Goal: Transaction & Acquisition: Purchase product/service

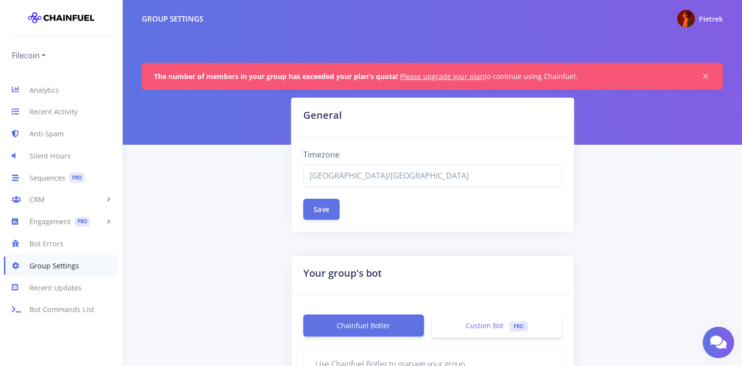
select select "[GEOGRAPHIC_DATA]/[GEOGRAPHIC_DATA]"
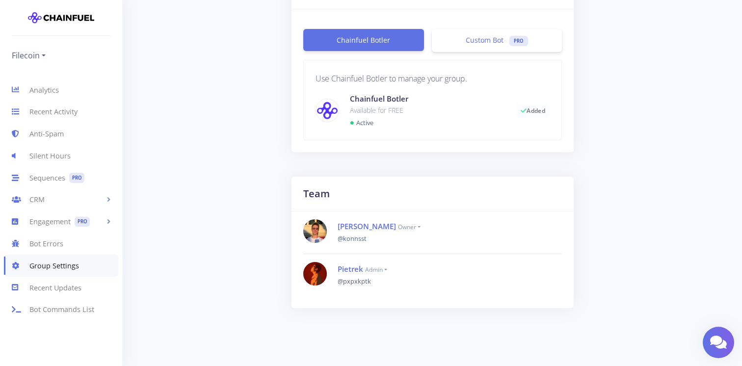
scroll to position [290, 0]
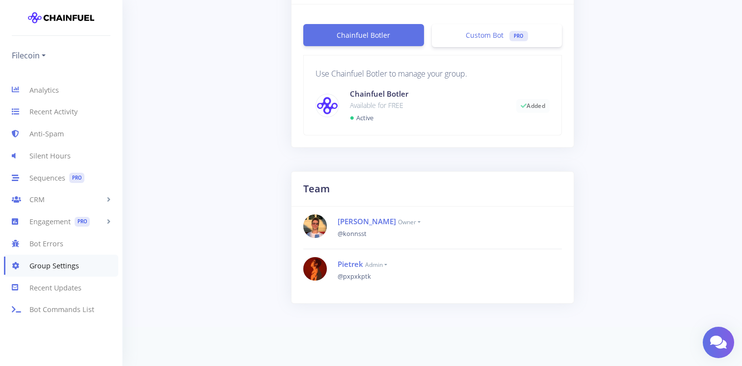
click at [64, 270] on link "Group Settings" at bounding box center [61, 266] width 114 height 22
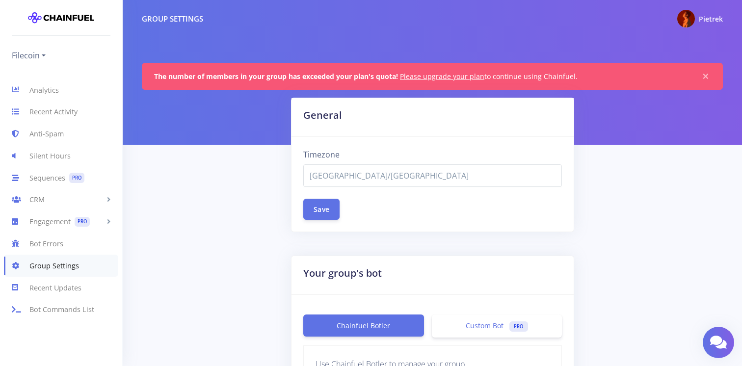
select select "Asia/Bangkok"
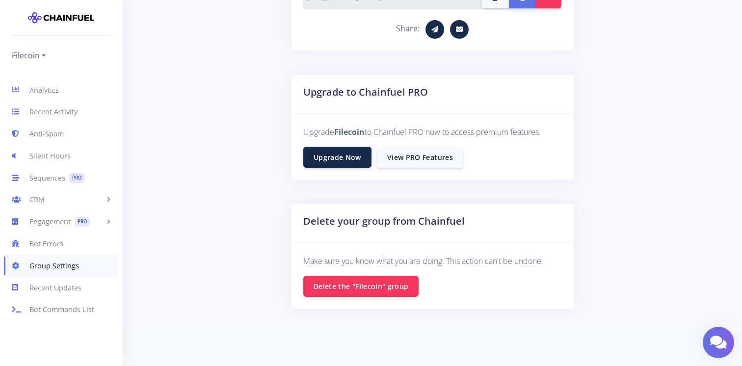
scroll to position [670, 0]
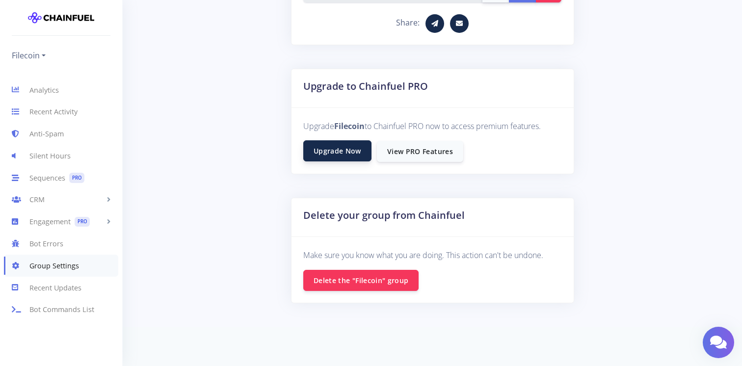
click at [338, 152] on link "Upgrade Now" at bounding box center [337, 150] width 68 height 21
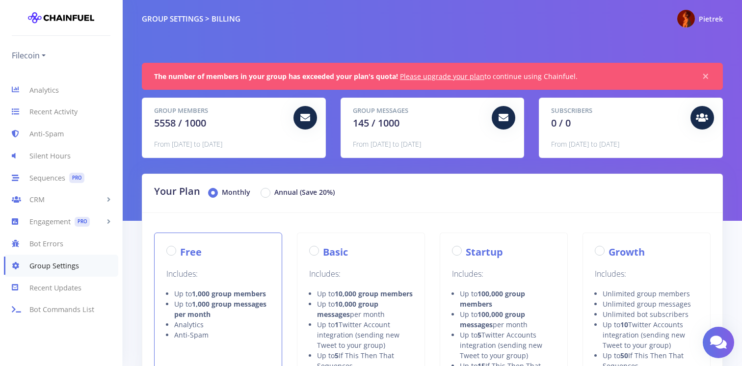
radio input "true"
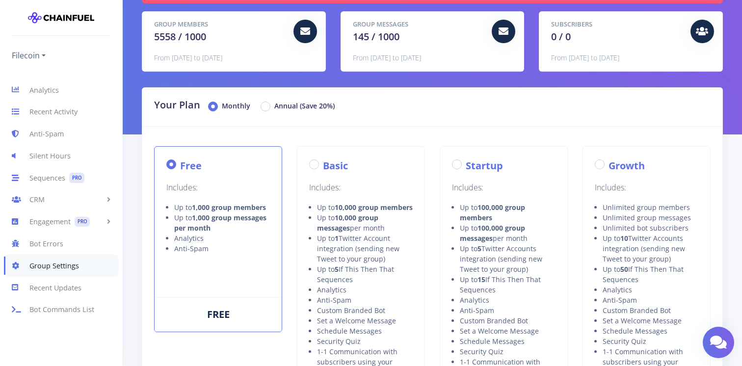
scroll to position [84, 0]
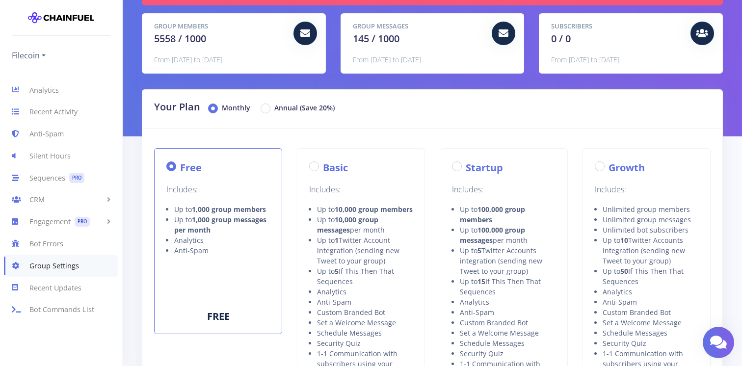
click at [323, 163] on label "Basic" at bounding box center [335, 167] width 25 height 15
click at [323, 163] on input "Basic" at bounding box center [326, 163] width 6 height 6
radio input "true"
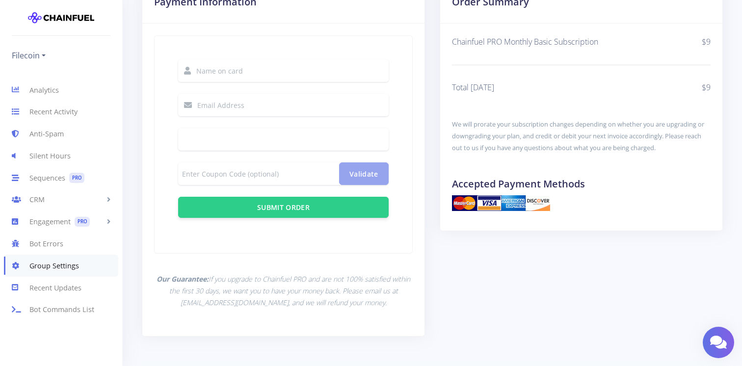
scroll to position [599, 0]
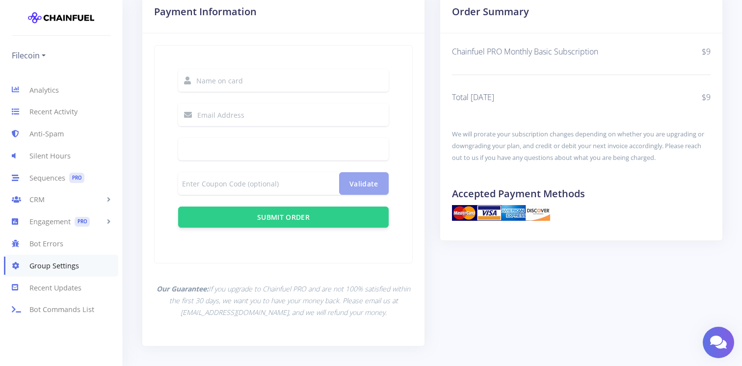
click at [334, 86] on input "text" at bounding box center [292, 80] width 192 height 23
paste input "HQ Han"
type input "HQ Han"
click at [256, 117] on input "text" at bounding box center [292, 115] width 191 height 23
type input "p"
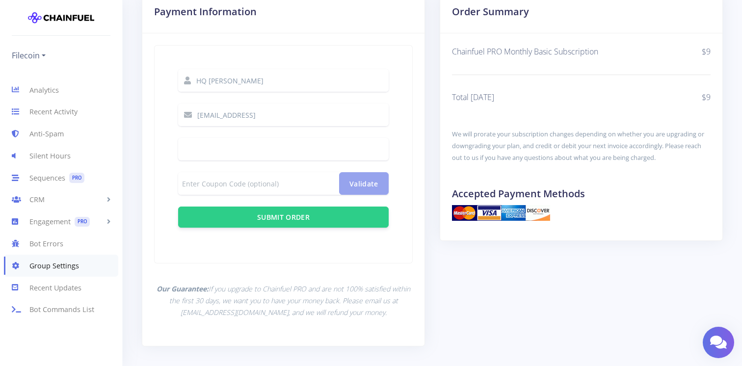
type input "pietrek@ansaresearch.ai"
click at [266, 187] on input at bounding box center [258, 183] width 161 height 23
click at [308, 154] on div at bounding box center [283, 149] width 210 height 23
click at [386, 161] on div "HQ Han pietrek@ansaresearch.ai Validate Change coupon Submit Order" at bounding box center [283, 148] width 234 height 182
click at [389, 161] on div "HQ Han pietrek@ansaresearch.ai Validate Change coupon Submit Order" at bounding box center [283, 148] width 234 height 182
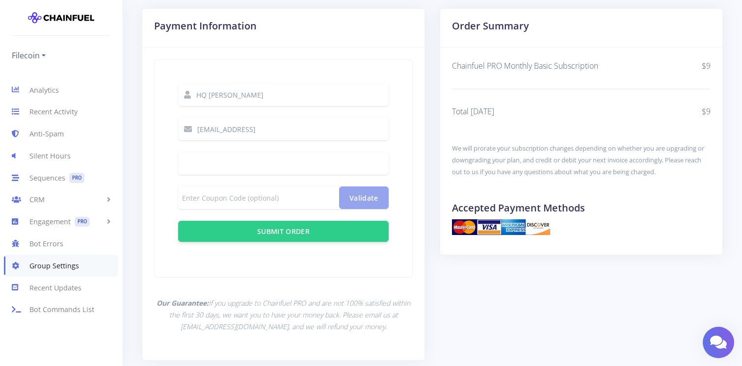
scroll to position [642, 0]
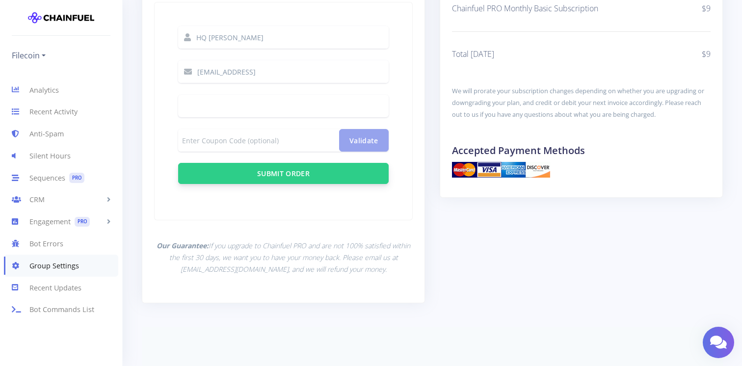
click at [317, 174] on button "Submit Order" at bounding box center [283, 173] width 210 height 21
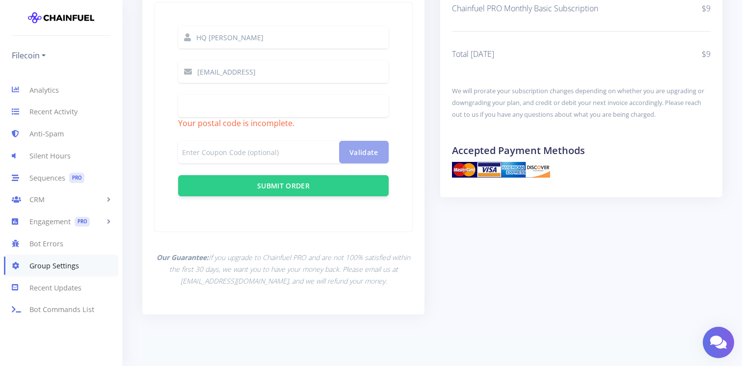
click at [255, 151] on input at bounding box center [258, 152] width 161 height 23
paste input "30 North Gould Street, 30281, Sheridan, WY 82801"
type input "30 North Gould Street, , Sheridan, WY 82801"
drag, startPoint x: 272, startPoint y: 154, endPoint x: 253, endPoint y: 153, distance: 18.7
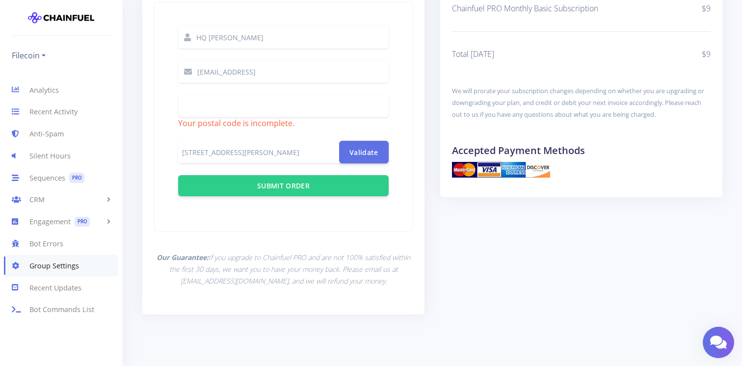
click at [253, 153] on input "30 North Gould Street, , Sheridan, WY 82801" at bounding box center [258, 152] width 161 height 23
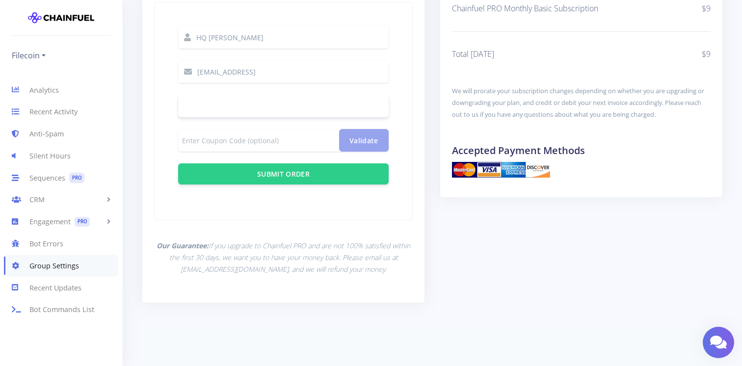
click at [471, 232] on div "Order Summary Chainfuel PRO Monthly Basic Subscription $9 Total Today $9 We wil…" at bounding box center [581, 138] width 298 height 375
click at [355, 248] on p "Our Guarantee: If you upgrade to Chainfuel PRO and are not 100% satisfied withi…" at bounding box center [283, 257] width 259 height 35
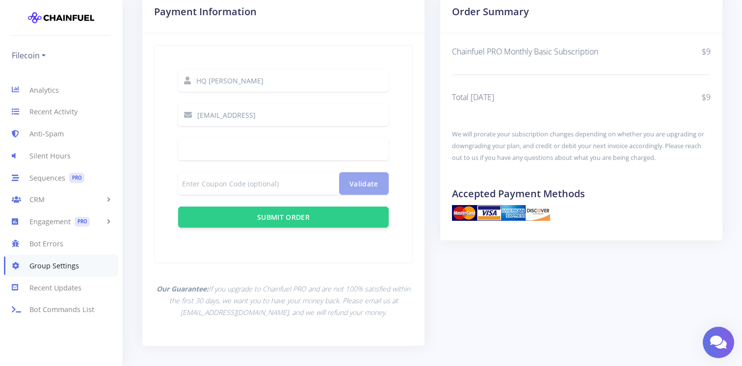
scroll to position [595, 0]
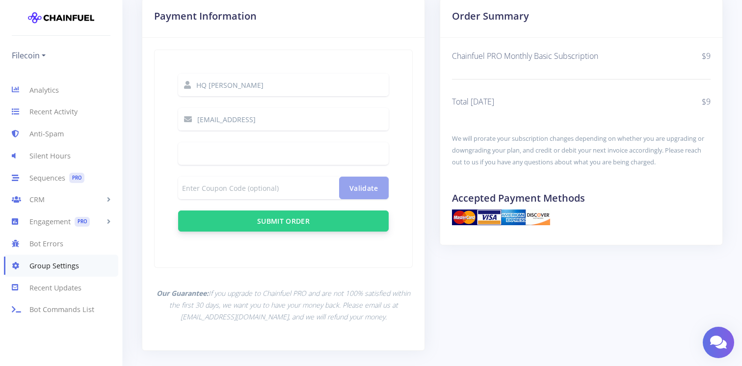
click at [294, 227] on button "Submit Order" at bounding box center [283, 220] width 210 height 21
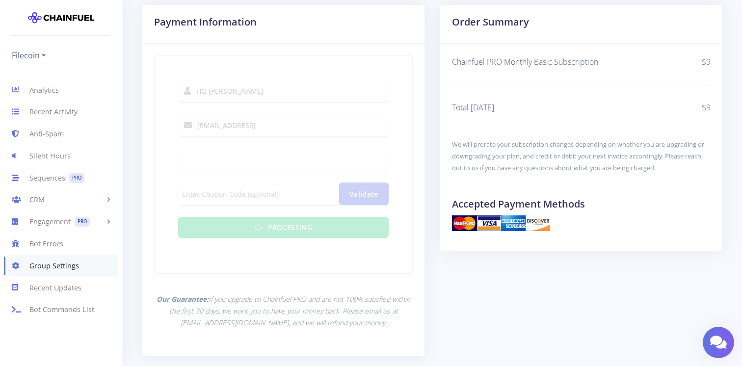
scroll to position [590, 0]
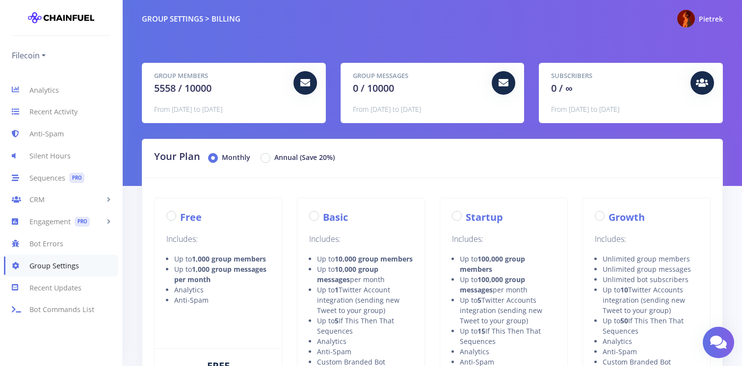
radio input "true"
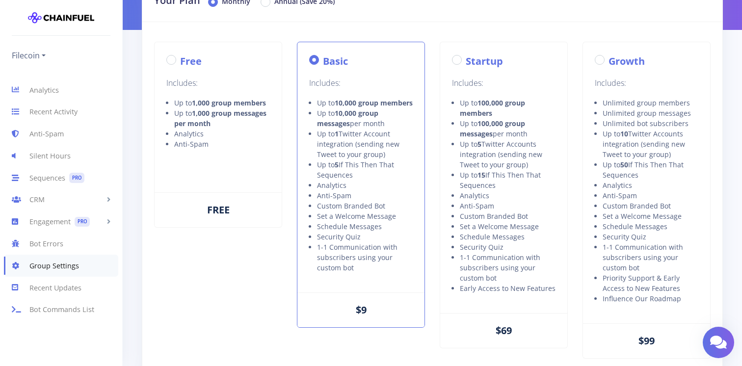
scroll to position [232, 0]
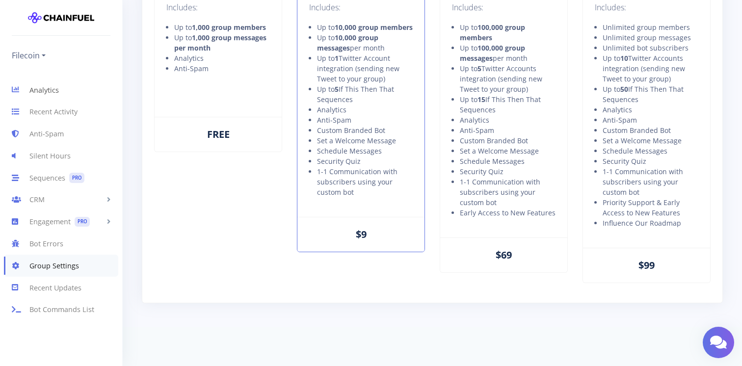
click at [59, 92] on link "Analytics" at bounding box center [61, 90] width 122 height 22
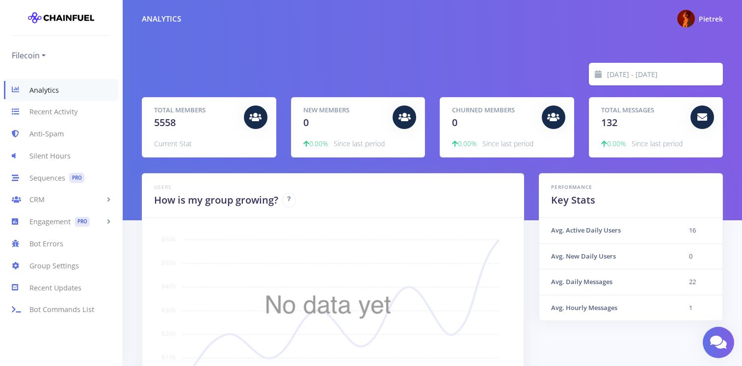
scroll to position [18, 0]
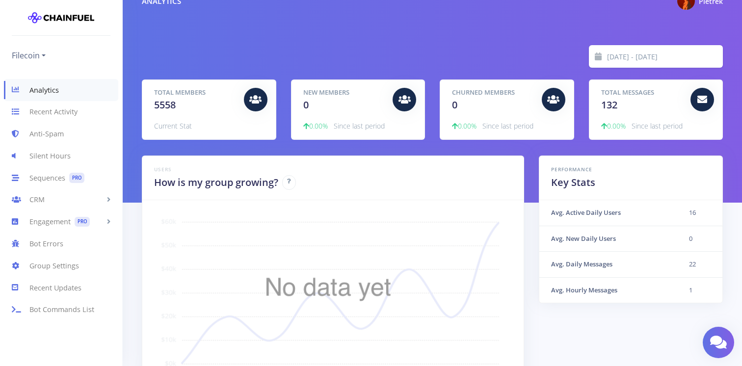
click at [643, 56] on input "2025-09-09 - 2025-09-16" at bounding box center [665, 56] width 116 height 23
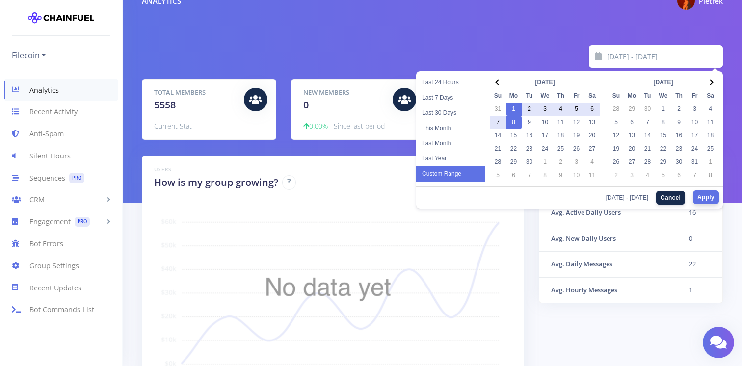
click at [702, 194] on button "Apply" at bounding box center [706, 197] width 26 height 14
type input "2025-09-01 - 2025-09-08"
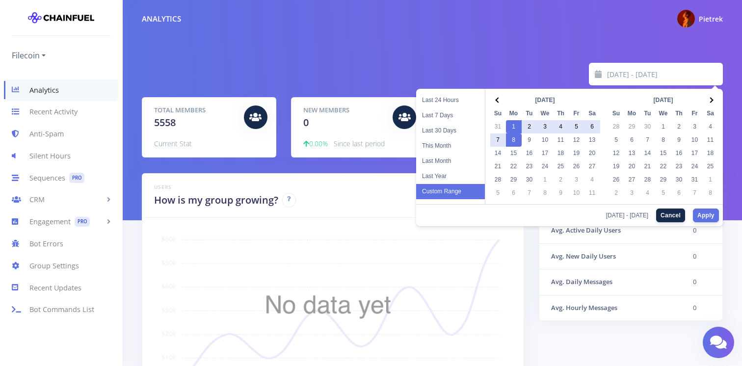
click at [637, 80] on input "2025-09-01 - 2025-09-08" at bounding box center [665, 74] width 116 height 23
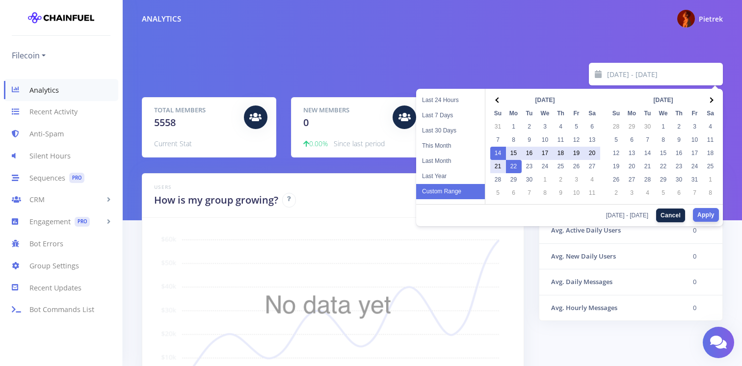
click at [695, 218] on button "Apply" at bounding box center [706, 215] width 26 height 14
type input "2025-09-14 - 2025-09-22"
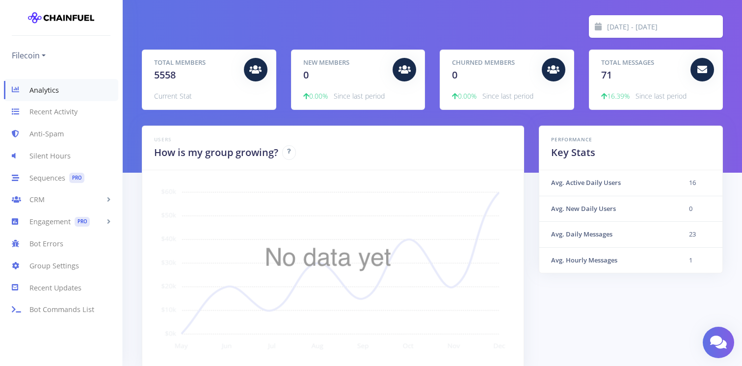
scroll to position [52, 0]
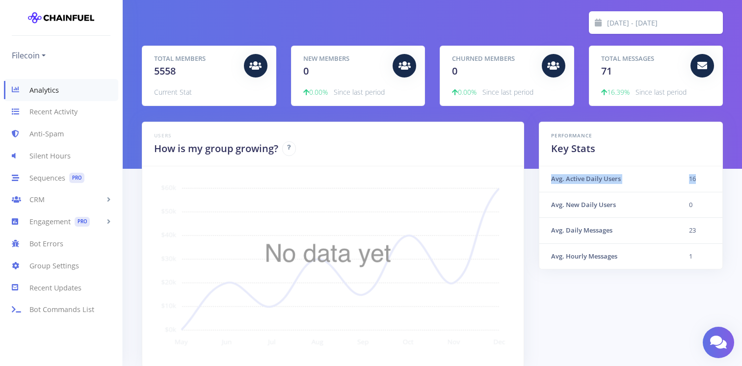
drag, startPoint x: 550, startPoint y: 180, endPoint x: 695, endPoint y: 178, distance: 145.3
click at [695, 178] on tr "Avg. Active Daily Users 16" at bounding box center [630, 179] width 183 height 26
click at [695, 178] on td "16" at bounding box center [699, 179] width 45 height 26
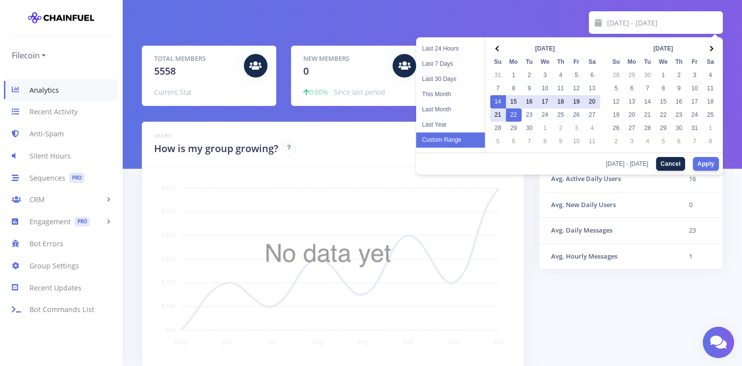
click at [632, 28] on input "2025-09-14 - 2025-09-22" at bounding box center [665, 22] width 116 height 23
click at [700, 166] on button "Apply" at bounding box center [706, 164] width 26 height 14
type input "2025-09-22 - 2025-09-22"
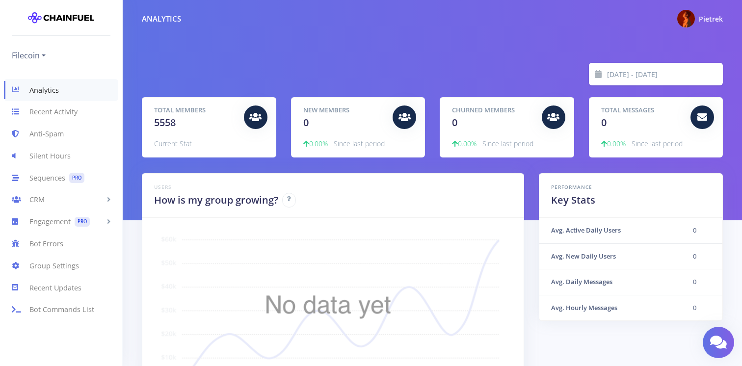
click at [659, 83] on input "[DATE] - [DATE]" at bounding box center [665, 74] width 116 height 23
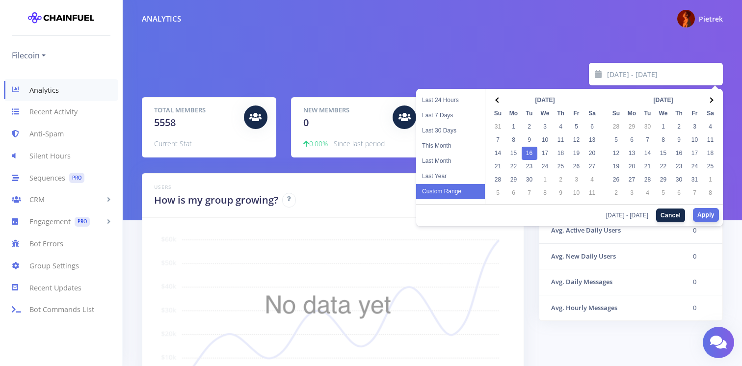
click at [703, 212] on button "Apply" at bounding box center [706, 215] width 26 height 14
type input "[DATE] - [DATE]"
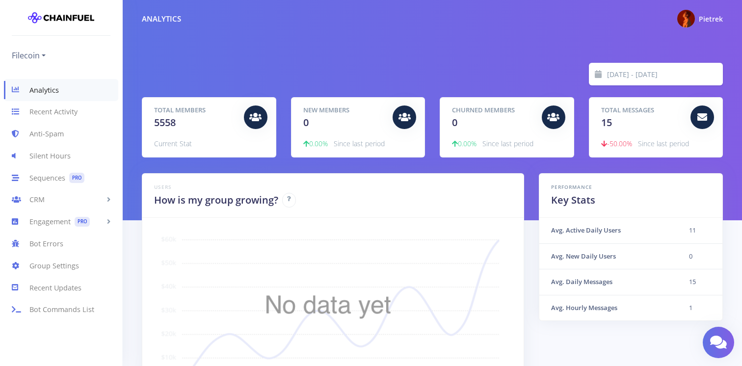
scroll to position [172, 556]
click at [663, 78] on input "2025-09-16 - 2025-09-16" at bounding box center [665, 74] width 116 height 23
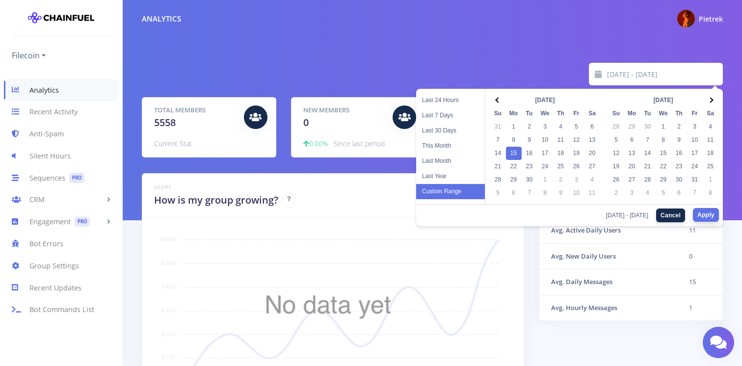
click at [699, 218] on button "Apply" at bounding box center [706, 215] width 26 height 14
type input "2025-09-15 - 2025-09-15"
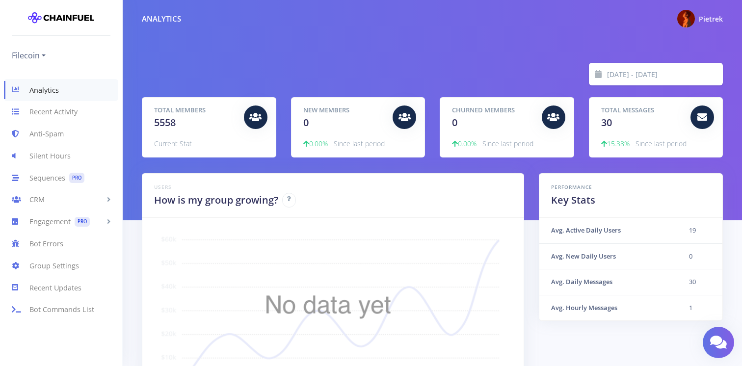
scroll to position [172, 556]
click at [644, 74] on input "[DATE] - [DATE]" at bounding box center [665, 74] width 116 height 23
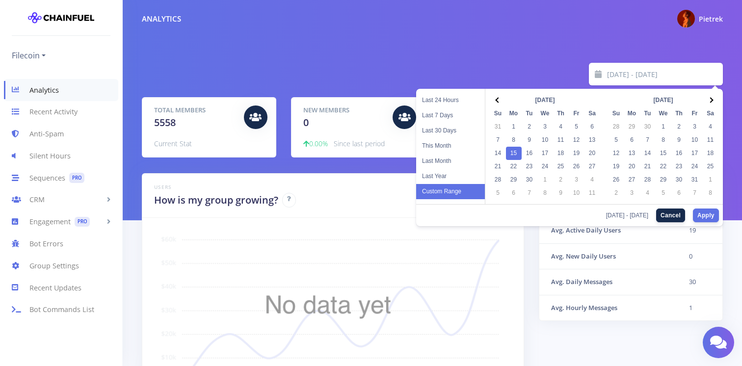
click at [644, 74] on input "[DATE] - [DATE]" at bounding box center [665, 74] width 116 height 23
click at [705, 214] on button "Apply" at bounding box center [706, 215] width 26 height 14
type input "2025-09-14 - 2025-09-14"
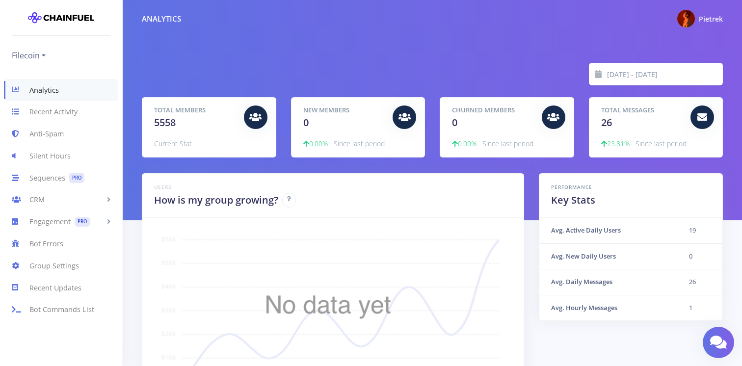
scroll to position [172, 556]
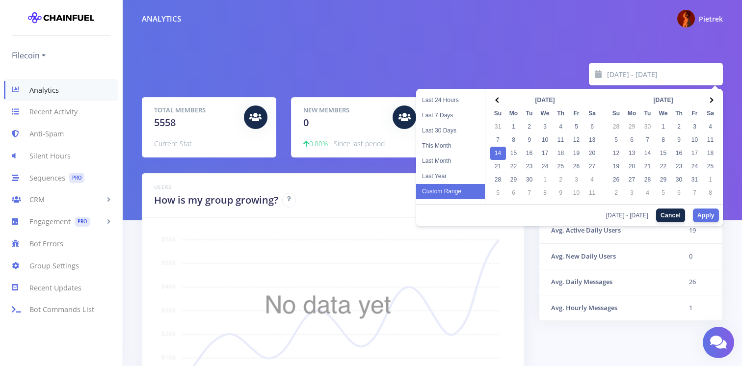
click at [633, 72] on input "2025-09-14 - 2025-09-14" at bounding box center [665, 74] width 116 height 23
click at [708, 213] on button "Apply" at bounding box center [706, 215] width 26 height 14
type input "2025-09-13 - 2025-09-13"
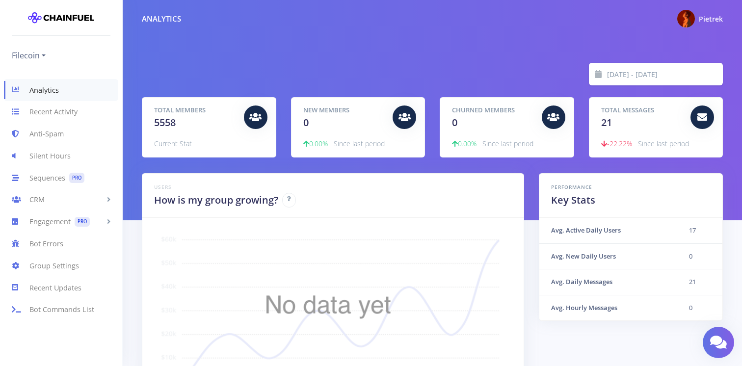
scroll to position [172, 556]
click at [719, 331] on link at bounding box center [718, 342] width 31 height 31
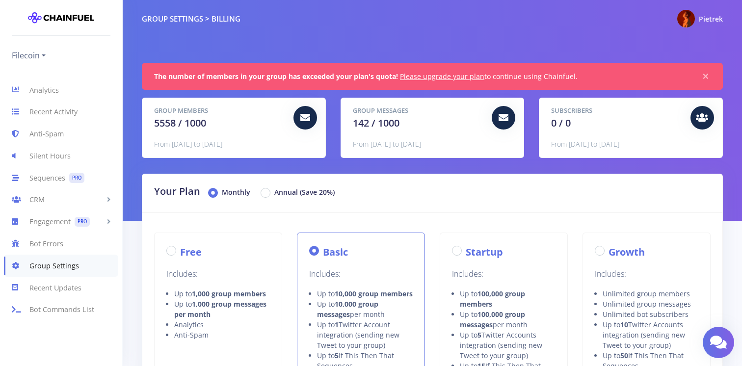
scroll to position [502, 0]
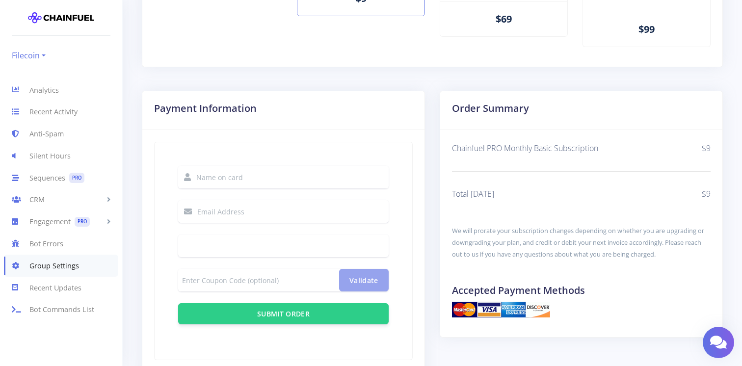
click at [29, 53] on link "Filecoin" at bounding box center [29, 56] width 34 height 16
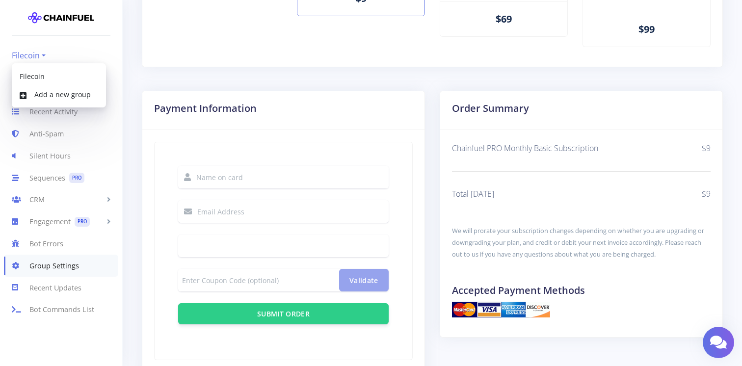
click at [29, 53] on link "Filecoin" at bounding box center [29, 56] width 34 height 16
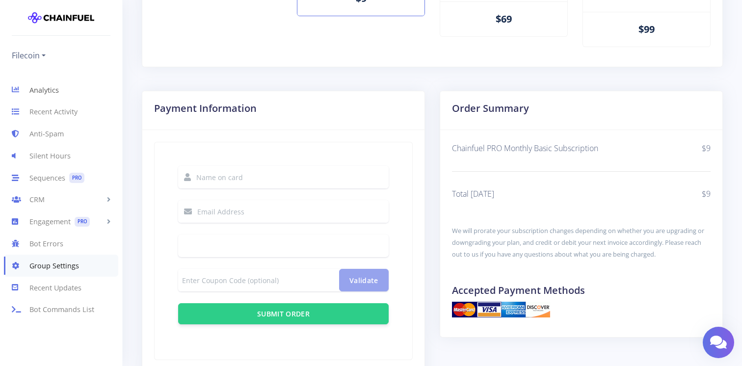
click at [39, 82] on link "Analytics" at bounding box center [61, 90] width 122 height 22
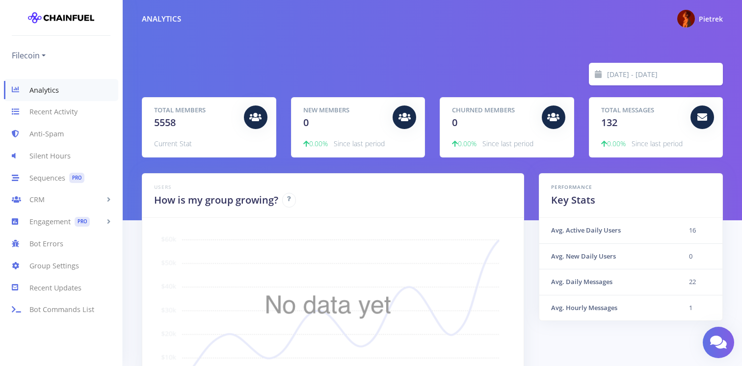
scroll to position [172, 556]
drag, startPoint x: 549, startPoint y: 233, endPoint x: 624, endPoint y: 232, distance: 75.1
click at [624, 232] on th "Avg. Active Daily Users" at bounding box center [608, 231] width 138 height 26
copy th "Avg. Active Daily Users"
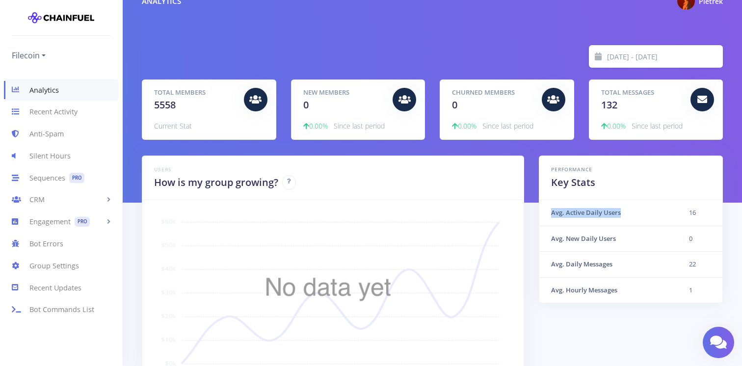
scroll to position [28, 0]
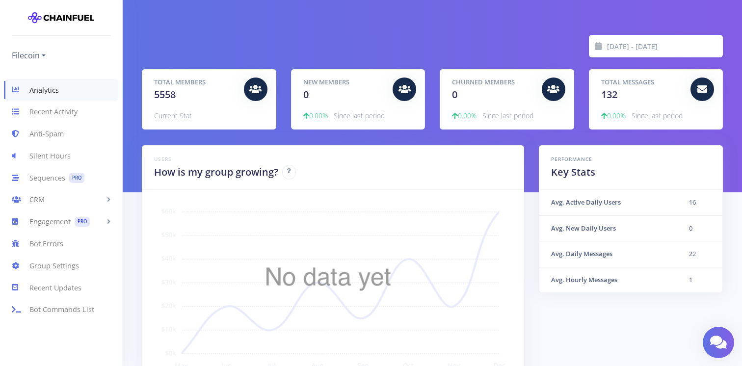
scroll to position [172, 556]
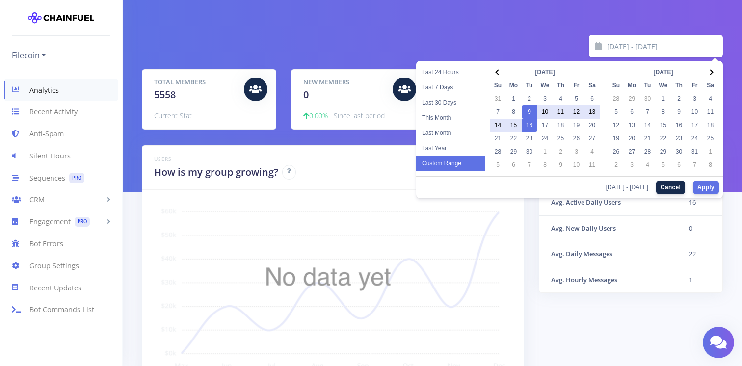
click at [617, 42] on input "[DATE] - [DATE]" at bounding box center [665, 46] width 116 height 23
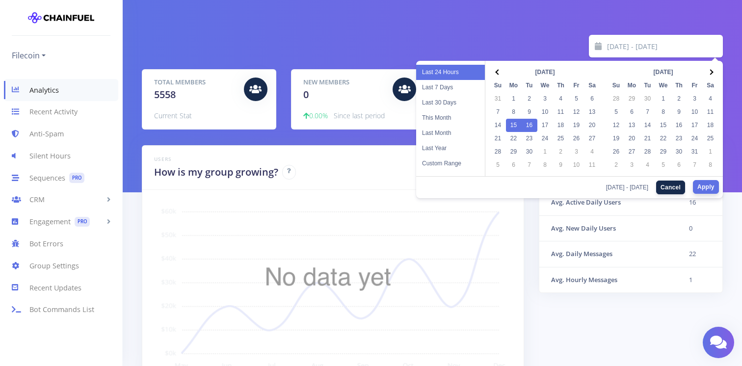
click at [712, 189] on button "Apply" at bounding box center [706, 187] width 26 height 14
type input "[DATE] - [DATE]"
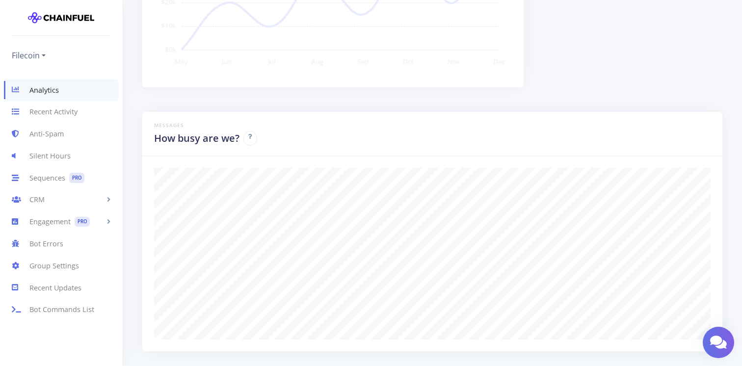
scroll to position [319, 0]
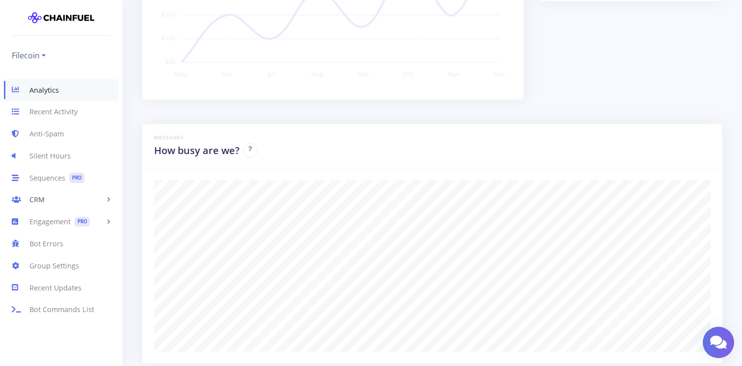
click at [53, 203] on link "CRM" at bounding box center [61, 200] width 122 height 22
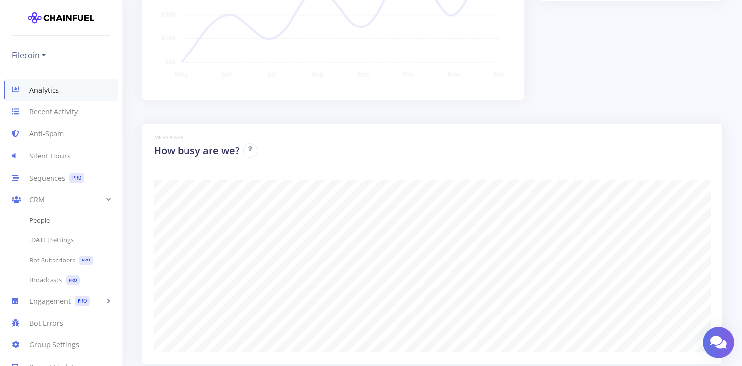
click at [53, 221] on link "People" at bounding box center [61, 221] width 122 height 20
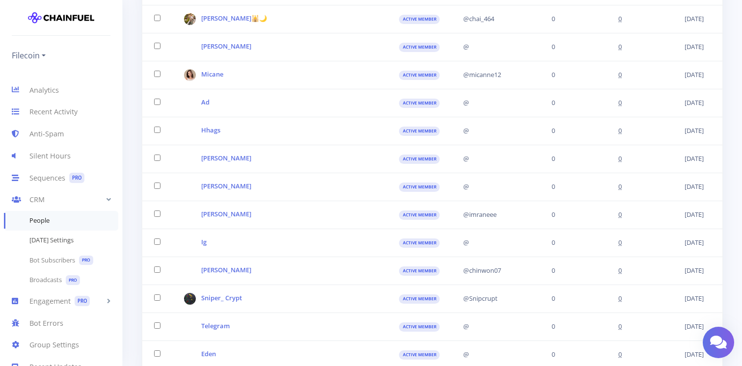
click at [72, 237] on link "[DATE] Settings" at bounding box center [61, 241] width 122 height 20
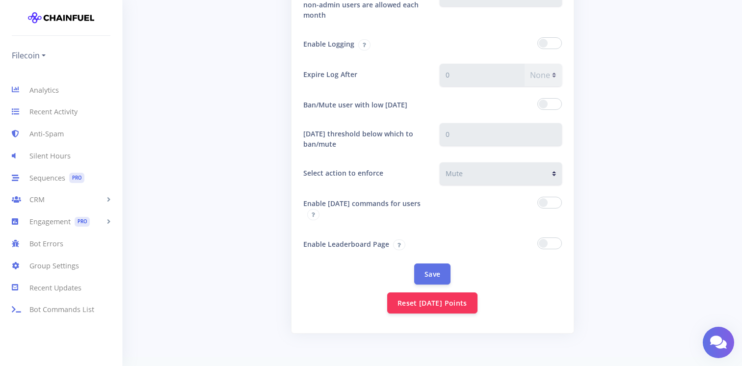
scroll to position [211, 0]
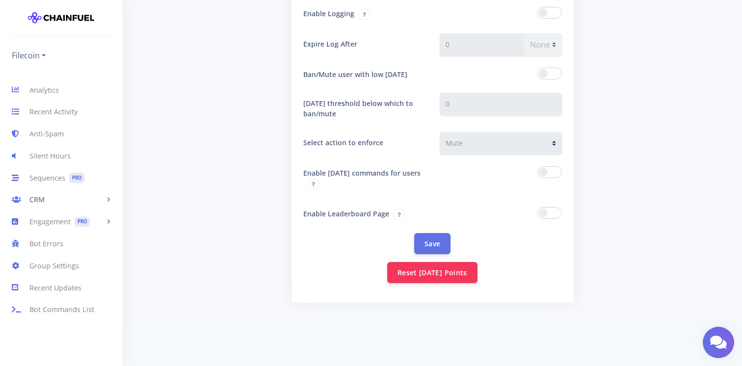
click at [74, 202] on link "CRM" at bounding box center [61, 200] width 122 height 22
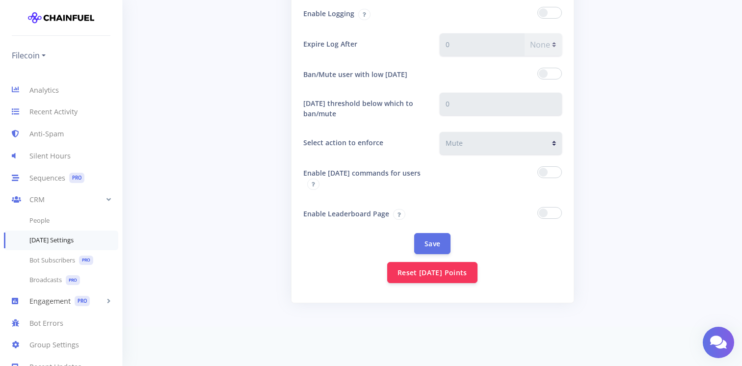
click at [69, 296] on link "Engagement PRO" at bounding box center [61, 301] width 122 height 22
click at [77, 205] on link "CRM" at bounding box center [61, 200] width 122 height 22
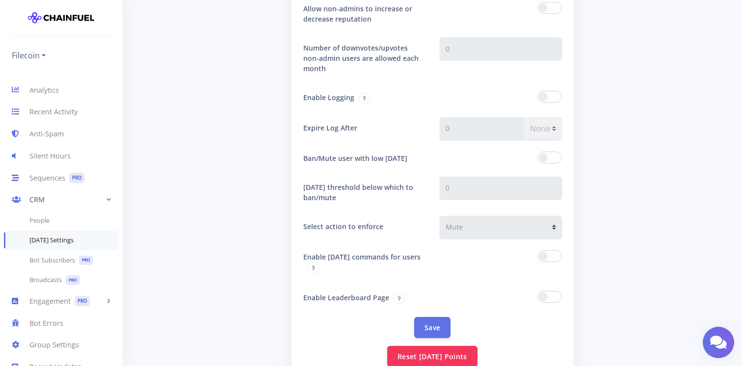
scroll to position [0, 0]
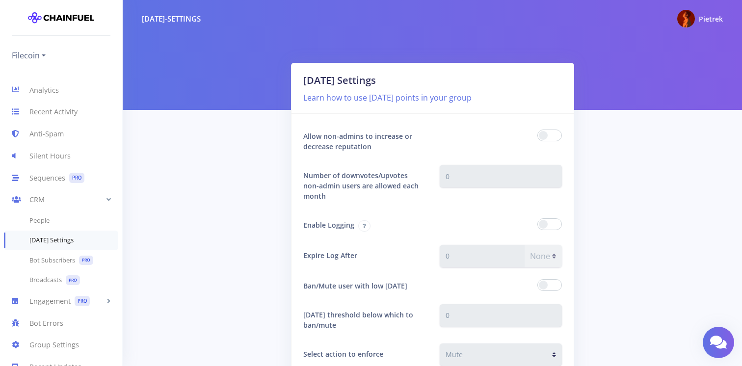
click at [631, 77] on div at bounding box center [432, 55] width 619 height 110
